Goal: Task Accomplishment & Management: Complete application form

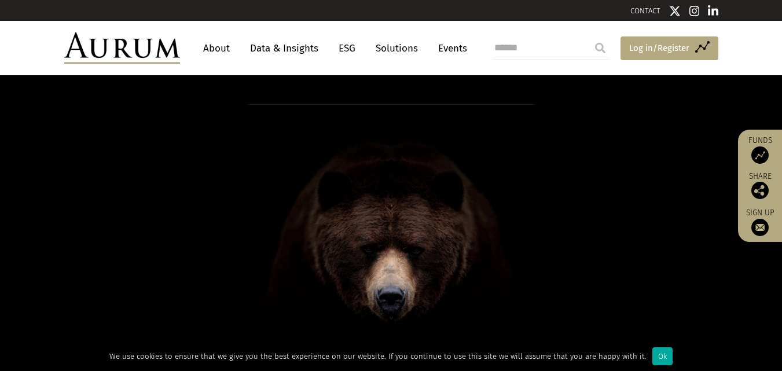
click at [660, 47] on span "Log in/Register" at bounding box center [660, 48] width 60 height 14
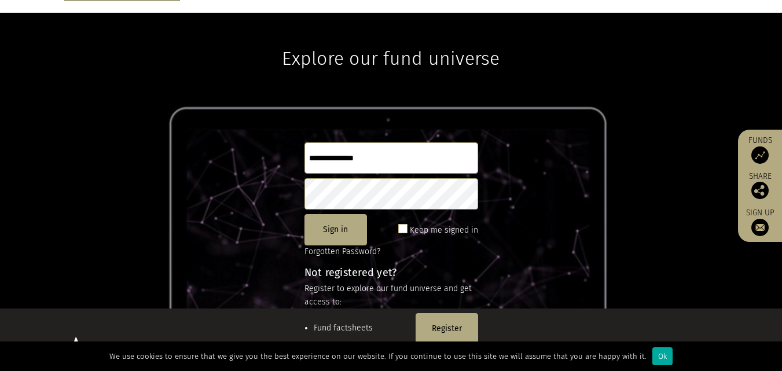
scroll to position [153, 0]
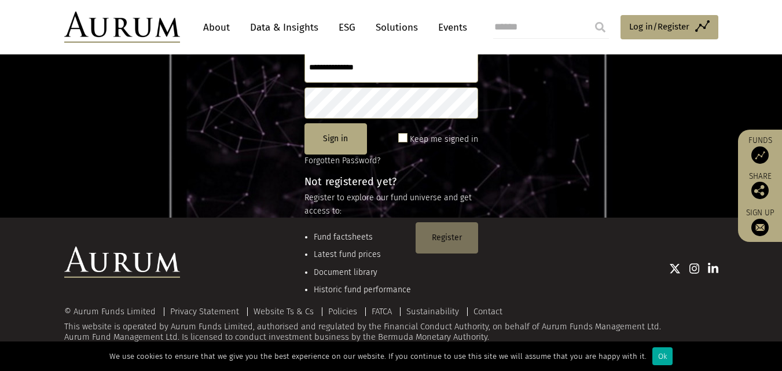
click at [453, 237] on button "Register" at bounding box center [447, 237] width 63 height 31
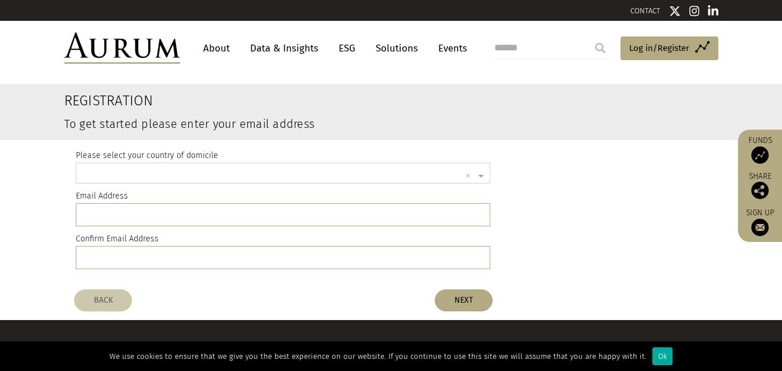
scroll to position [3, 0]
